Goal: Task Accomplishment & Management: Manage account settings

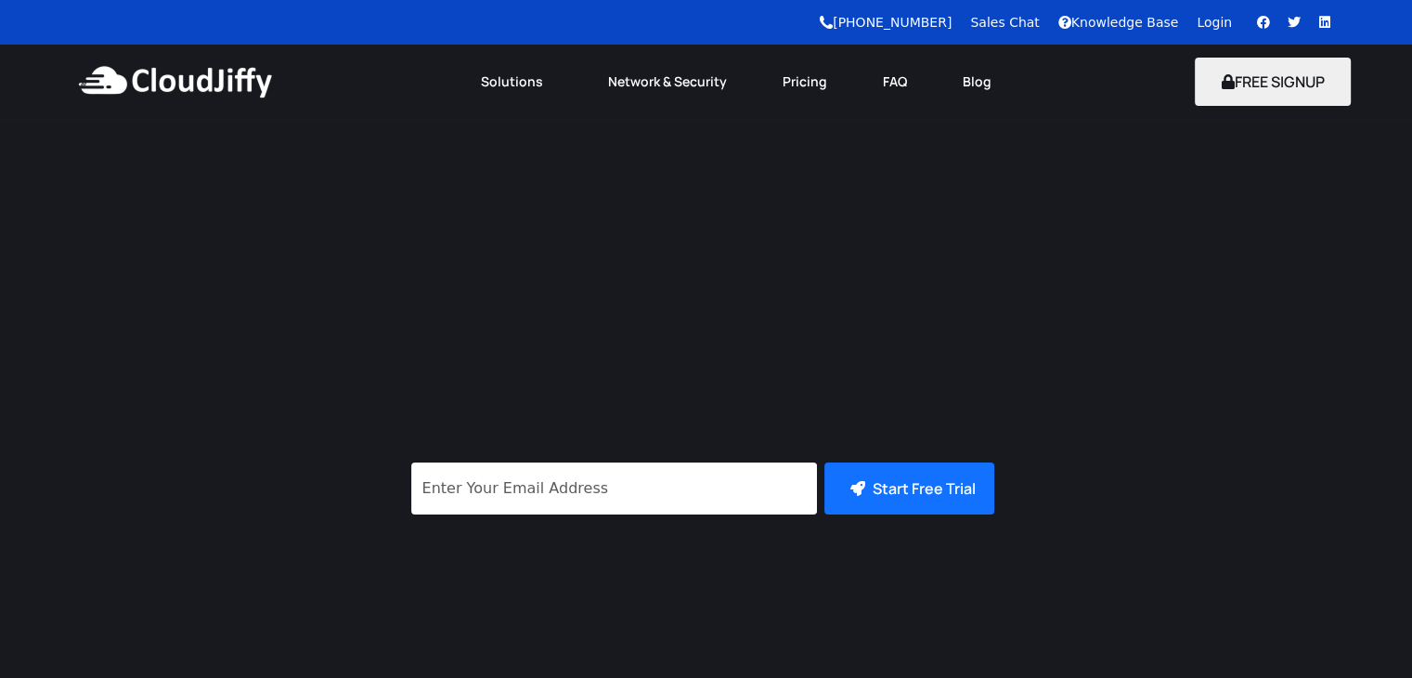
click at [1219, 18] on link "Login" at bounding box center [1213, 22] width 35 height 15
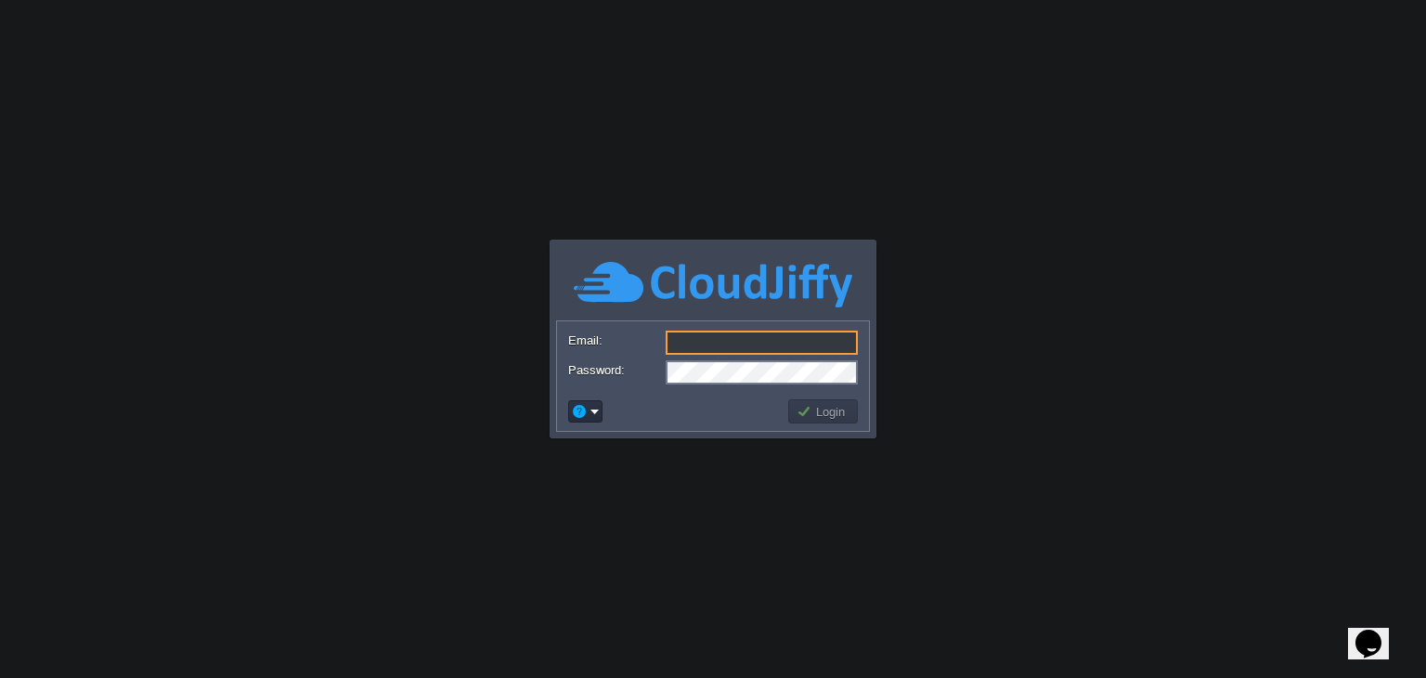
click at [729, 334] on input "Email:" at bounding box center [761, 342] width 192 height 24
